Goal: Information Seeking & Learning: Learn about a topic

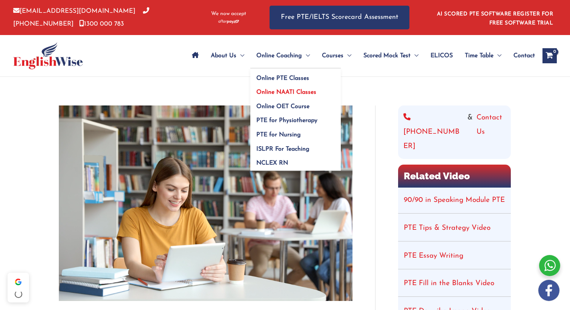
click at [284, 89] on span "Online NAATI Classes" at bounding box center [286, 92] width 60 height 6
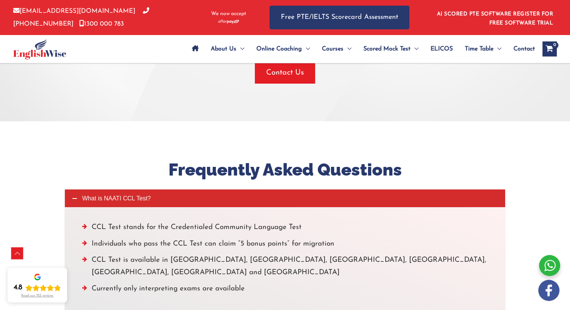
scroll to position [1973, 0]
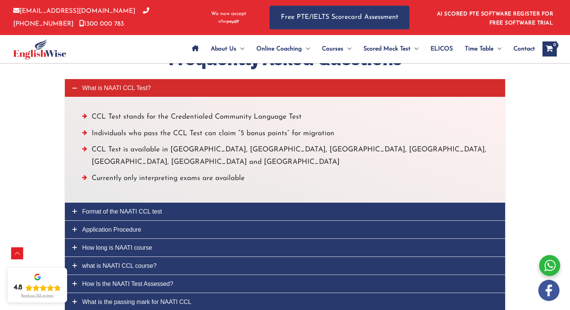
click at [125, 227] on span "Application Procedure" at bounding box center [111, 230] width 59 height 6
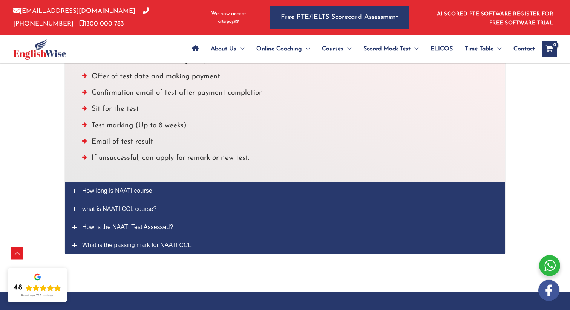
scroll to position [2083, 0]
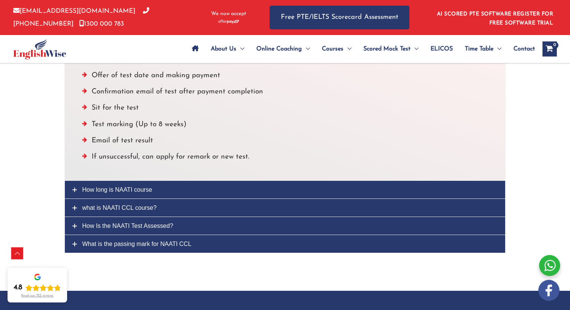
click at [136, 181] on link "How long is NAATI course" at bounding box center [285, 190] width 440 height 18
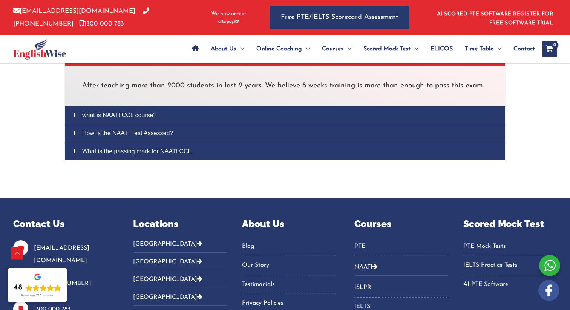
scroll to position [2020, 0]
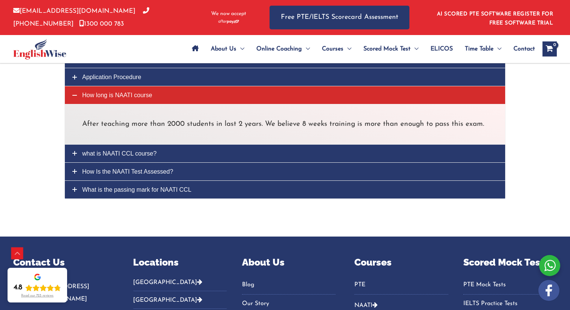
click at [182, 187] on span "What is the passing mark for NAATI CCL" at bounding box center [136, 190] width 109 height 6
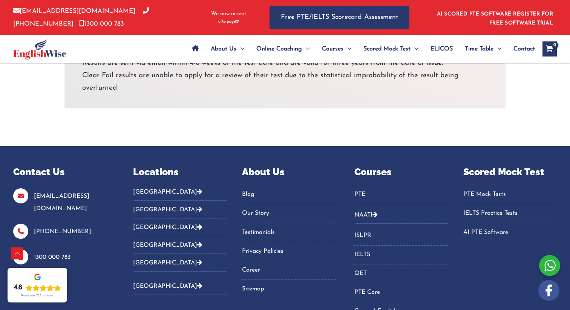
scroll to position [2298, 0]
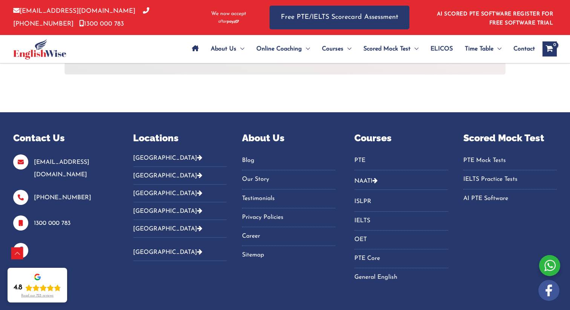
click at [142, 167] on button "[GEOGRAPHIC_DATA]" at bounding box center [179, 176] width 93 height 18
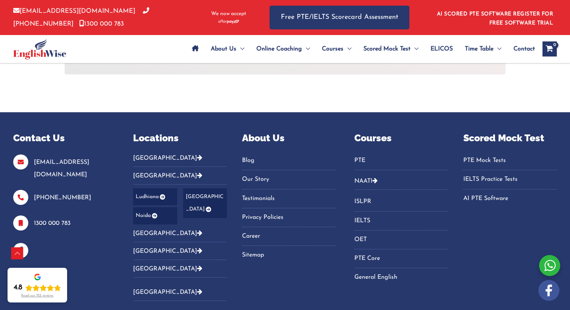
click at [144, 207] on link "Noida" at bounding box center [155, 215] width 44 height 17
